Goal: Navigation & Orientation: Understand site structure

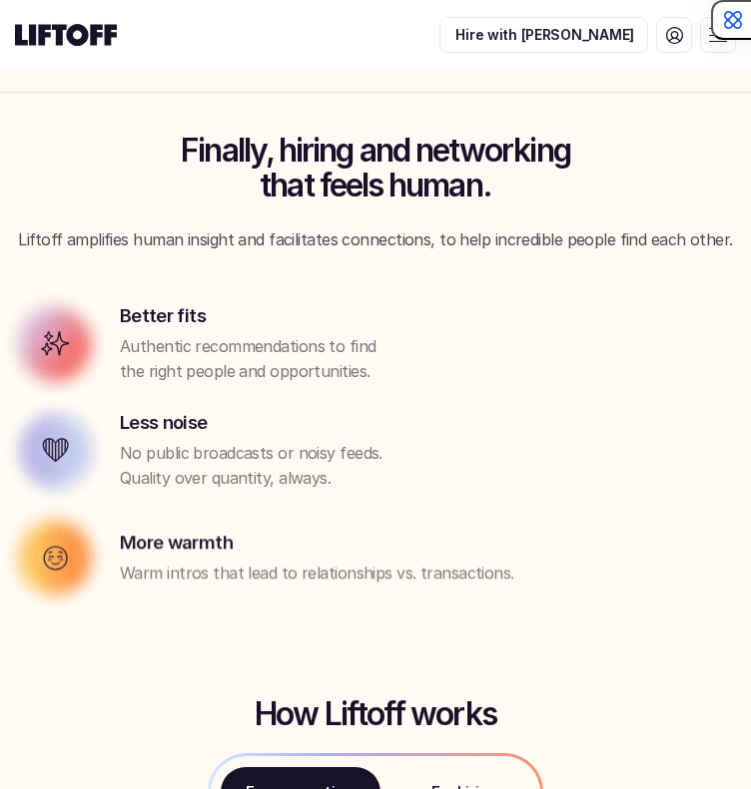
scroll to position [908, 0]
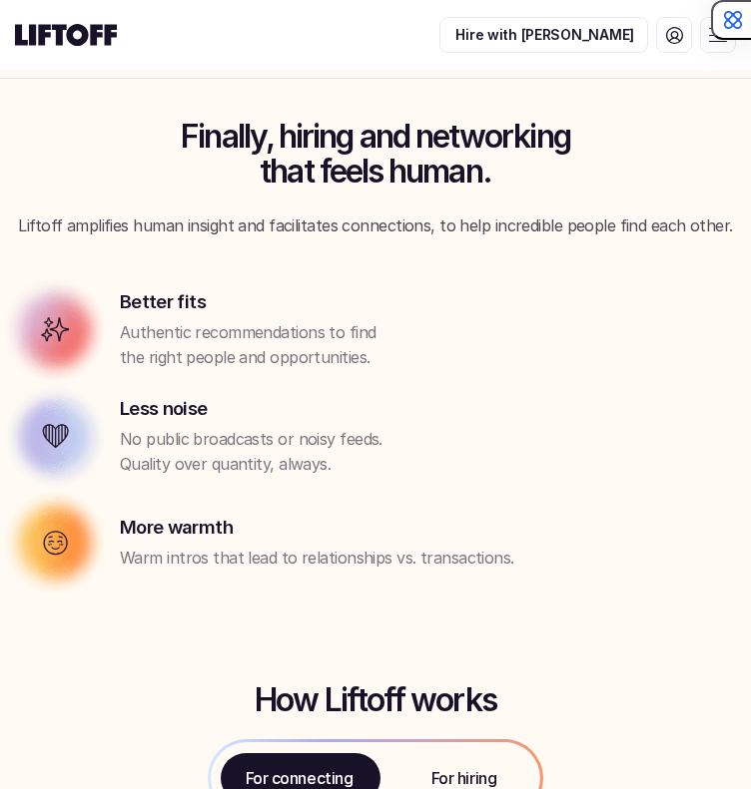
drag, startPoint x: 128, startPoint y: 229, endPoint x: 322, endPoint y: 336, distance: 222.5
click at [322, 336] on div "Finally, hiring and networking that feels human. Liftoff amplifies human insigh…" at bounding box center [375, 351] width 721 height 464
click at [322, 336] on p "Authentic recommendations to find the right people and opportunities." at bounding box center [259, 345] width 279 height 51
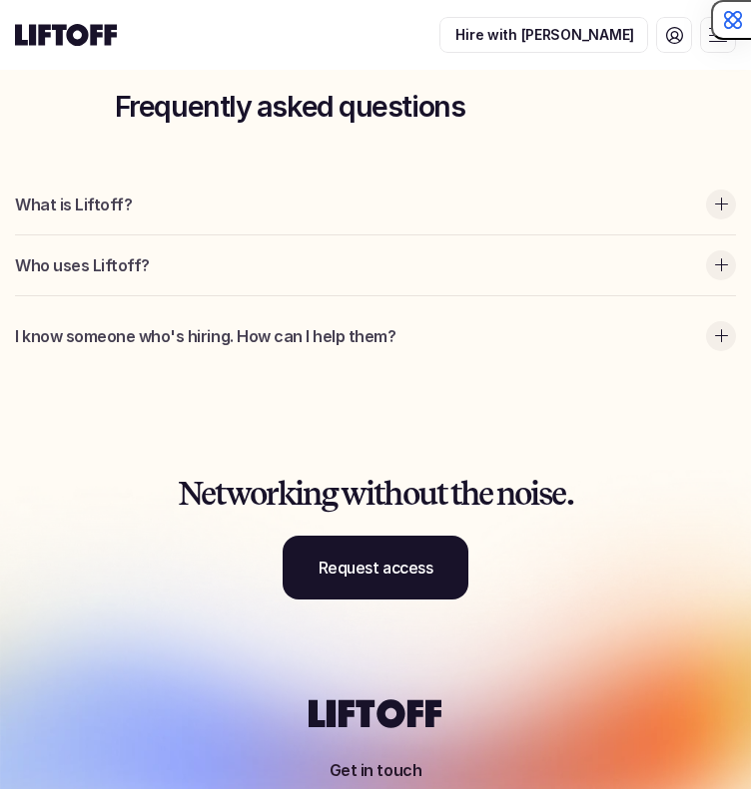
scroll to position [3709, 0]
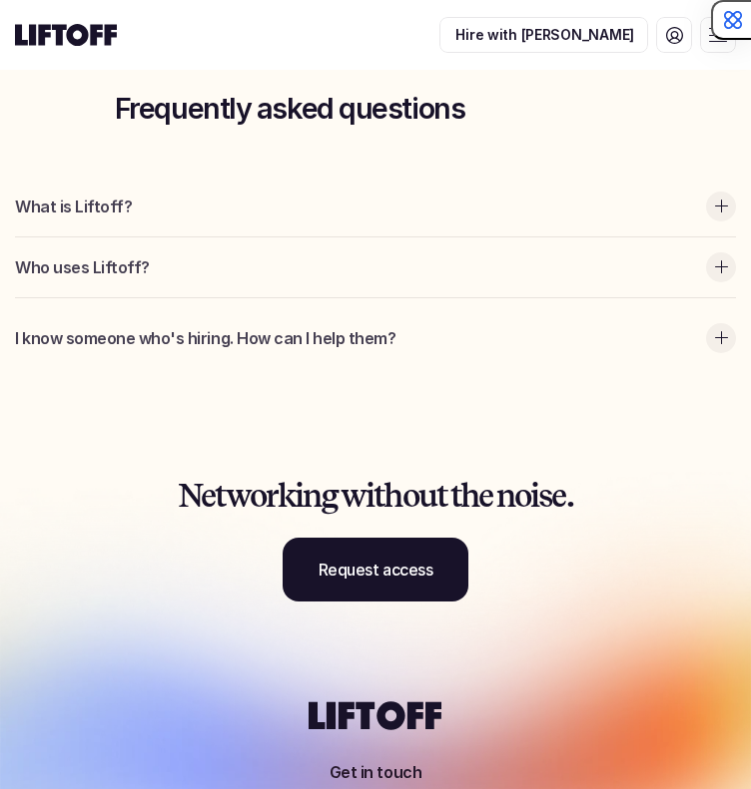
click at [172, 191] on div "What is Liftoff?" at bounding box center [375, 207] width 721 height 60
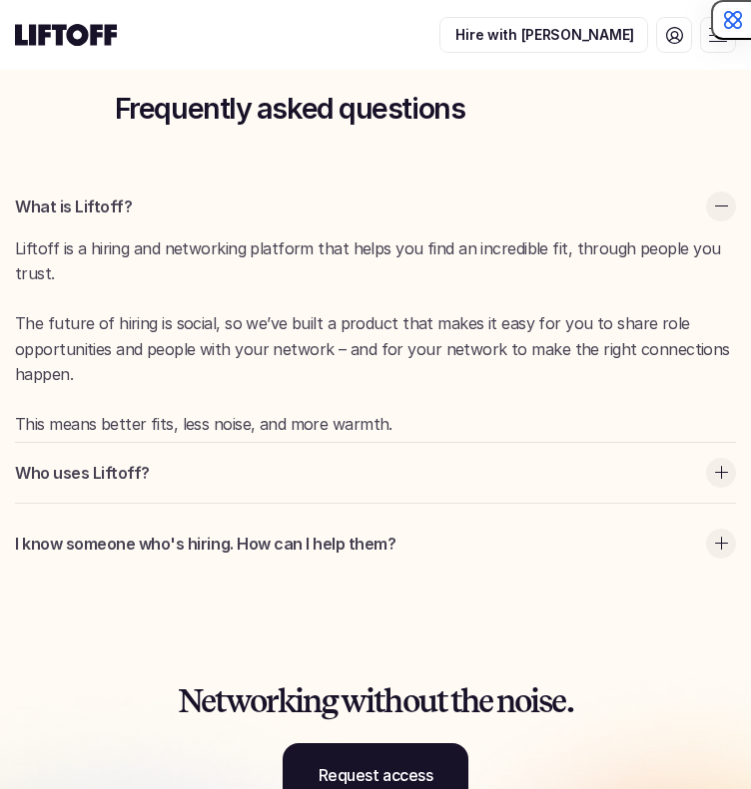
drag, startPoint x: 60, startPoint y: 219, endPoint x: 295, endPoint y: 307, distance: 251.7
click at [295, 307] on div "Liftoff is a hiring and networking platform that helps you find an incredible f…" at bounding box center [375, 338] width 721 height 202
click at [295, 311] on p "The future of hiring is social, so we’ve built a product that makes it easy for…" at bounding box center [375, 349] width 721 height 77
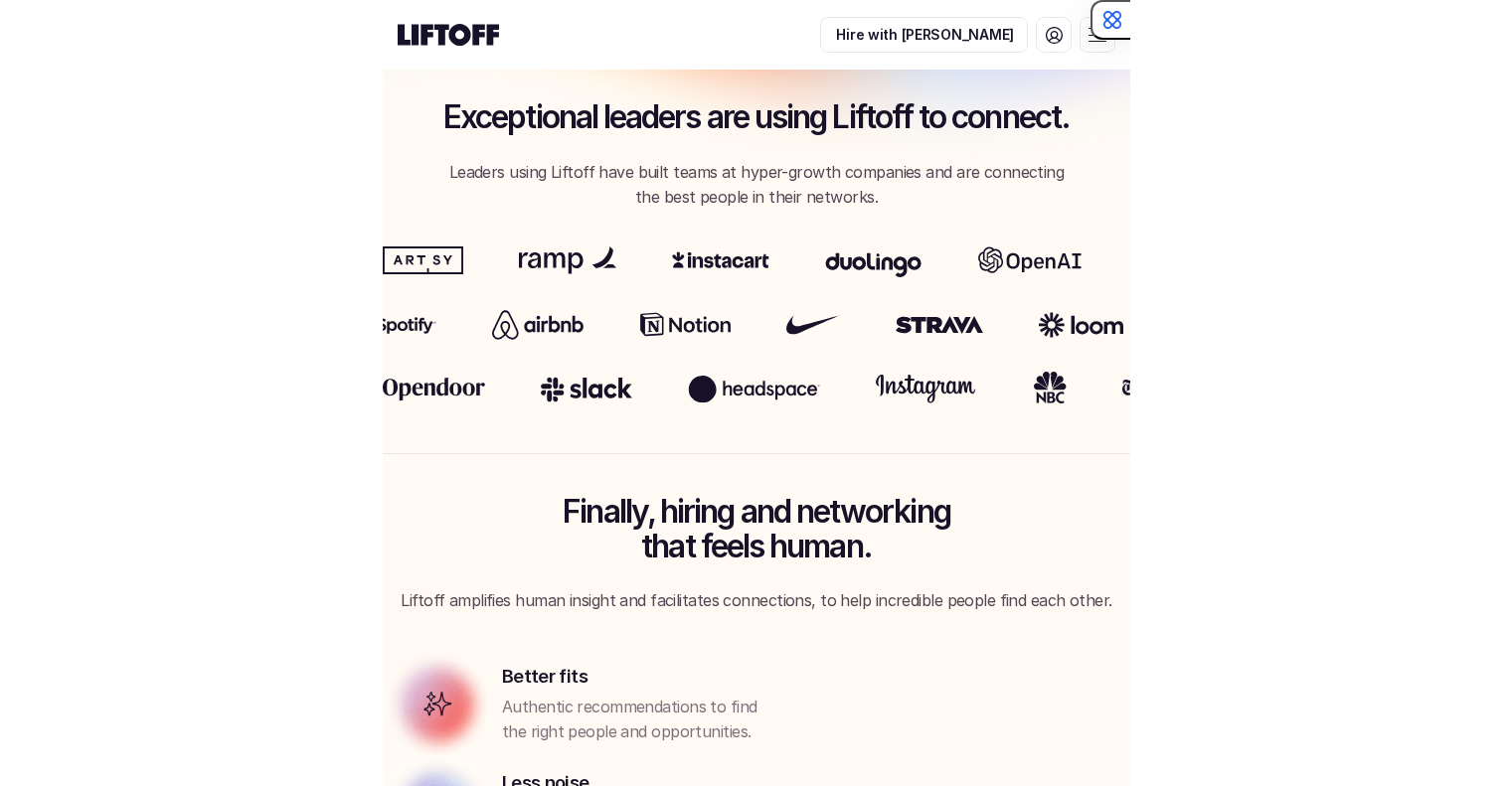
scroll to position [0, 0]
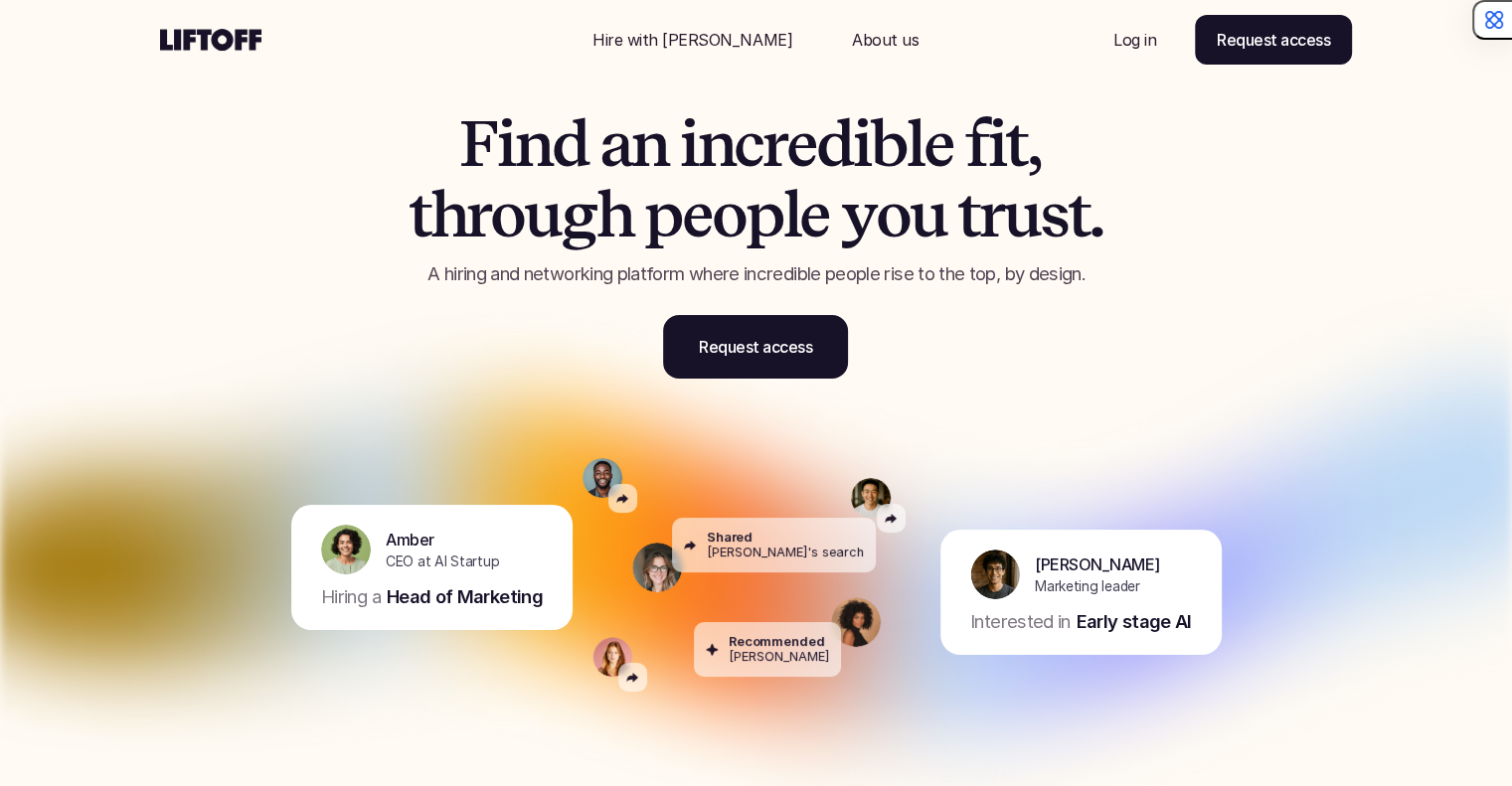
click at [676, 46] on p "Hire with [PERSON_NAME]" at bounding box center [692, 40] width 200 height 24
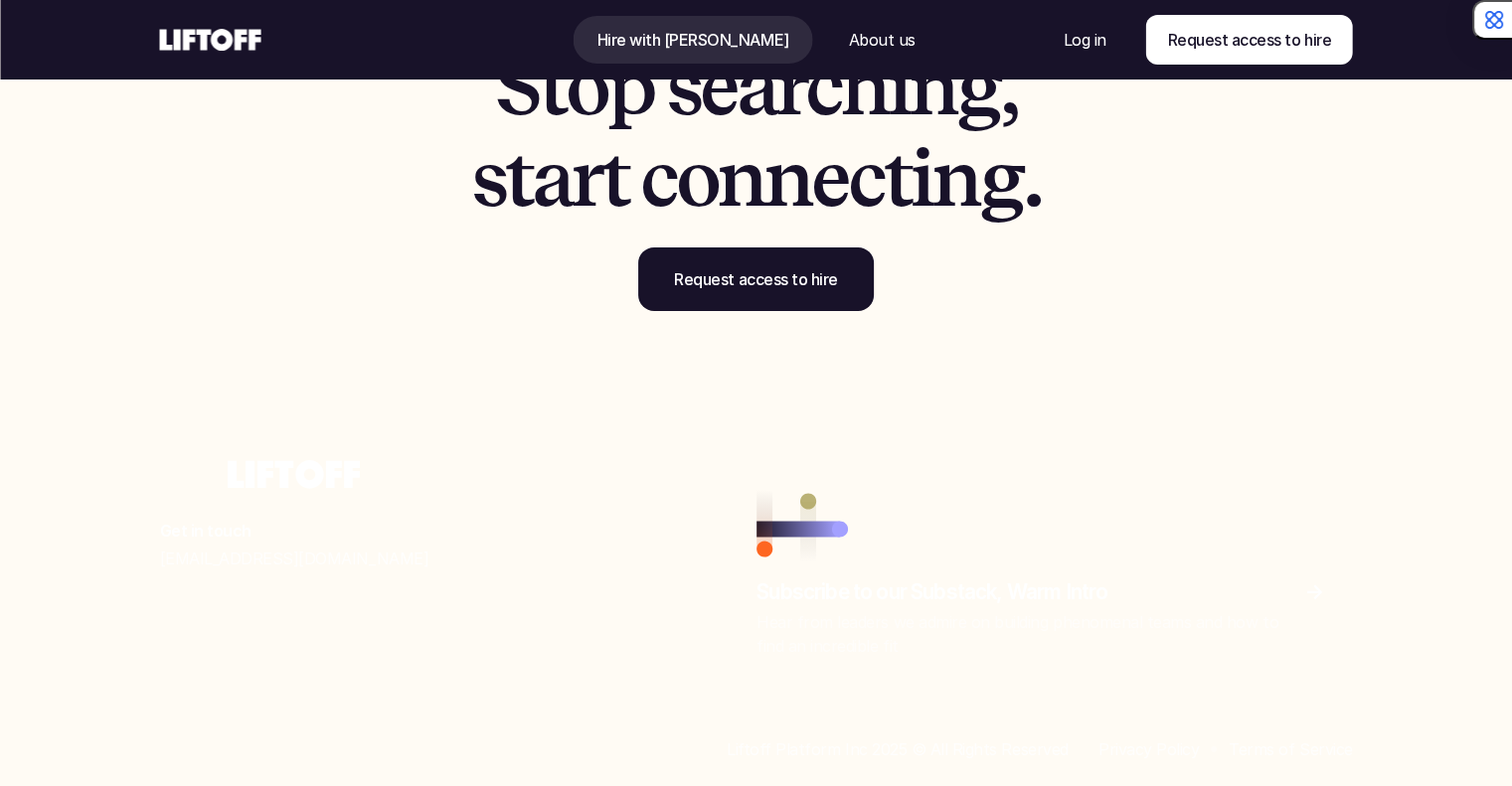
scroll to position [6502, 0]
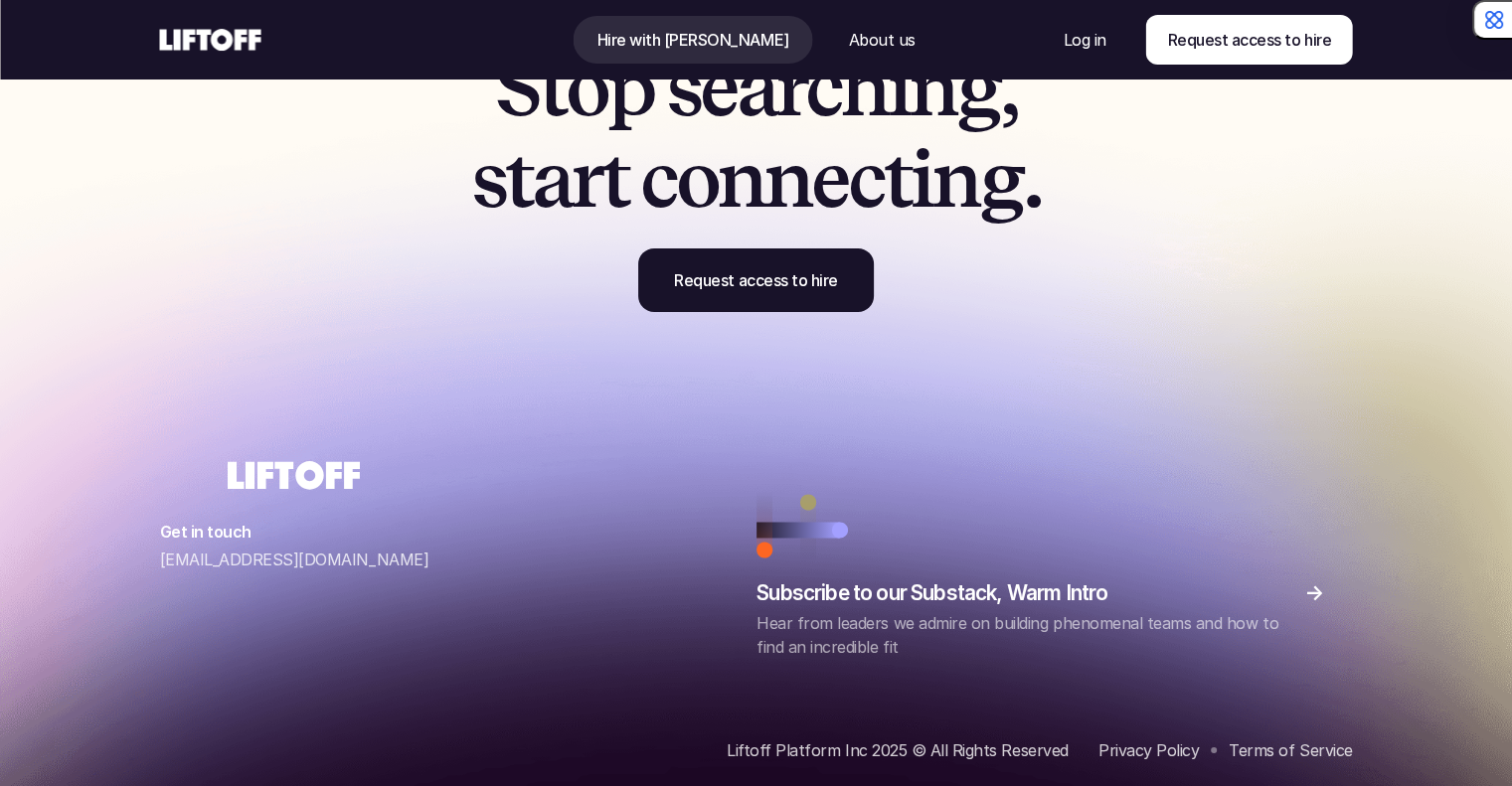
click at [747, 49] on p "About us" at bounding box center [881, 40] width 67 height 24
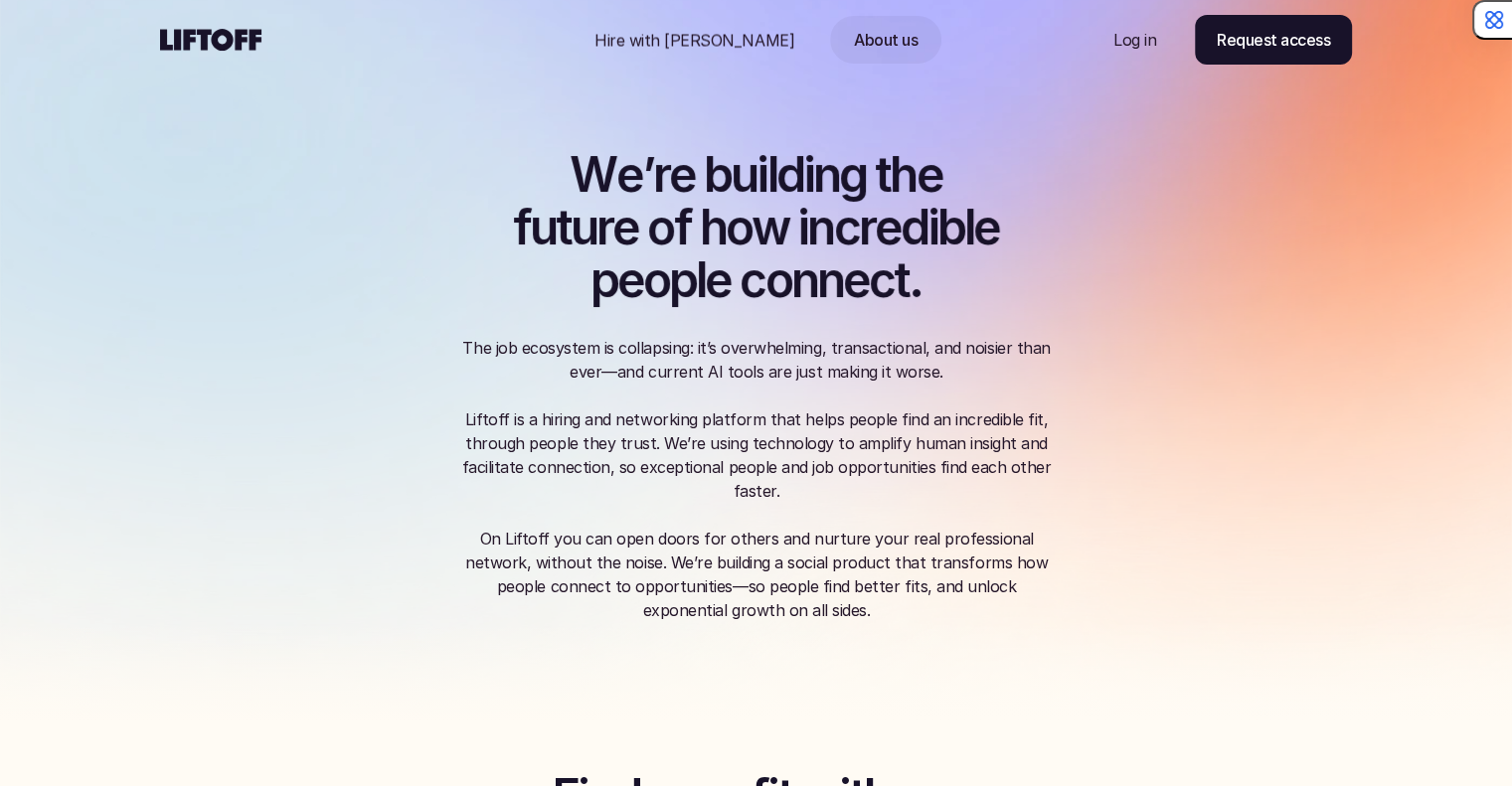
drag, startPoint x: 513, startPoint y: 203, endPoint x: 758, endPoint y: 319, distance: 271.1
click at [747, 319] on div "W e ’ r e b u i l d i n g t h e f u t u r e o f h o w i n c r e d i b l e p e o…" at bounding box center [756, 386] width 597 height 473
click at [736, 297] on h1 "W e ’ r e b u i l d i n g t h e f u t u r e o f h o w i n c r e d i b l e p e o…" at bounding box center [756, 228] width 597 height 157
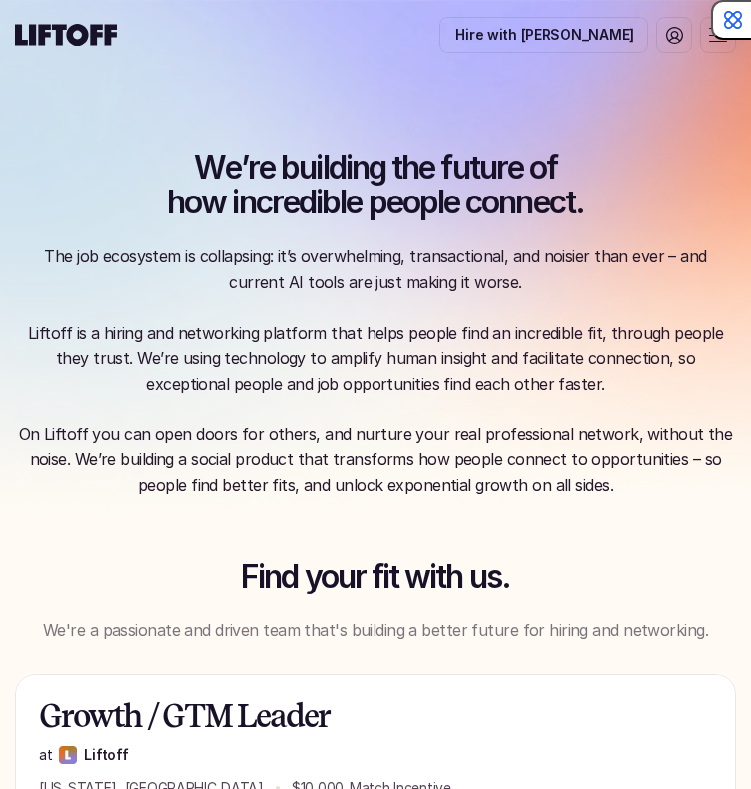
click at [162, 266] on p "The job ecosystem is collapsing: it’s overwhelming, transactional, and noisier …" at bounding box center [375, 322] width 721 height 154
